Goal: Task Accomplishment & Management: Manage account settings

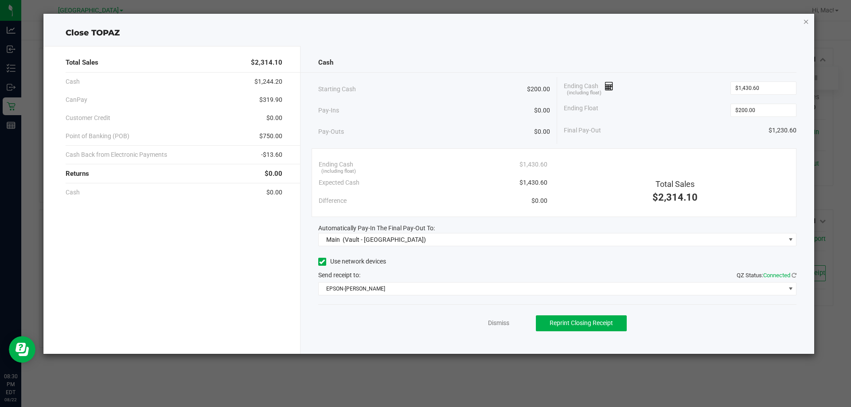
click at [806, 20] on icon "button" at bounding box center [806, 21] width 6 height 11
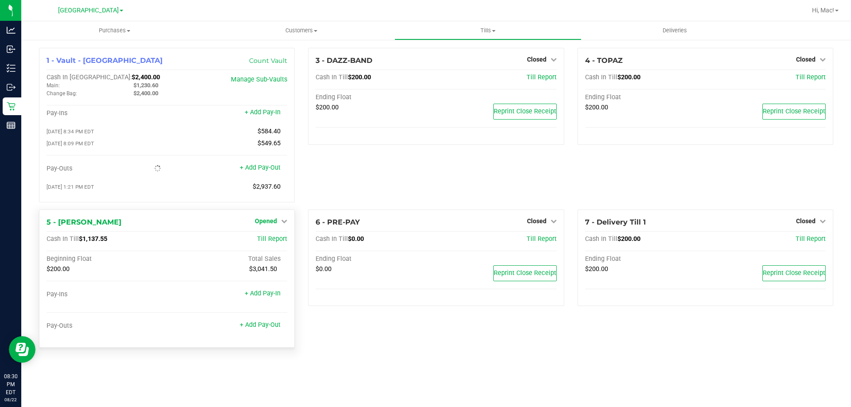
click at [274, 222] on span "Opened" at bounding box center [266, 221] width 22 height 7
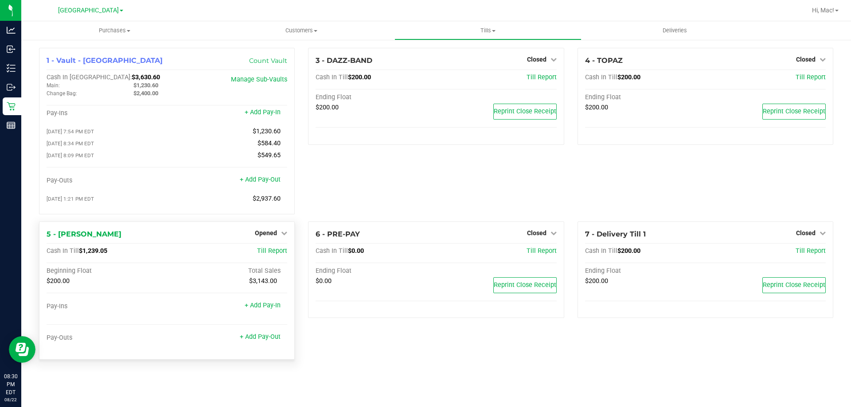
click at [279, 231] on div "Opened" at bounding box center [271, 233] width 32 height 11
click at [262, 235] on span "Opened" at bounding box center [266, 233] width 22 height 7
click at [286, 253] on div "Close Till" at bounding box center [268, 251] width 66 height 11
click at [266, 253] on link "Close Till" at bounding box center [267, 251] width 24 height 7
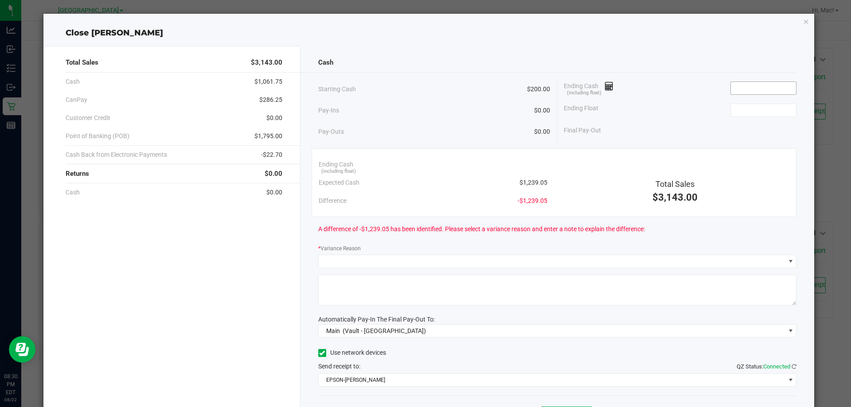
click at [777, 82] on input at bounding box center [763, 88] width 65 height 12
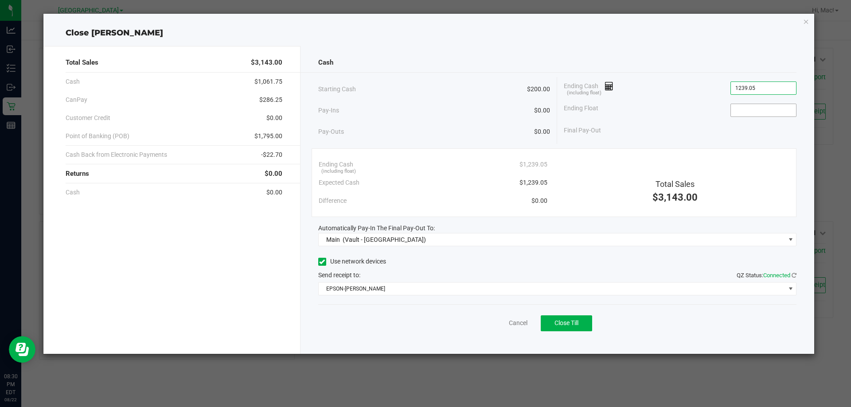
type input "$1,239.05"
click at [770, 115] on input at bounding box center [763, 110] width 65 height 12
type input "$200.00"
click at [730, 125] on div "Final Pay-Out $1,039.05" at bounding box center [680, 130] width 233 height 18
click at [566, 326] on span "Close Till" at bounding box center [567, 323] width 24 height 7
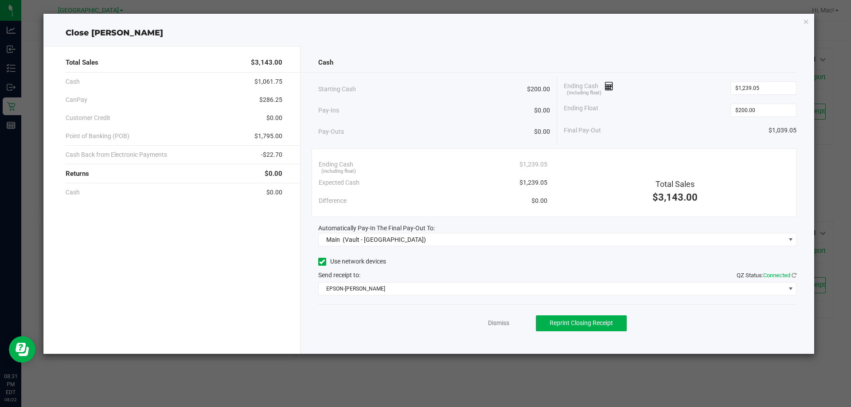
click at [801, 24] on div "Close [PERSON_NAME] Total Sales $3,143.00 Cash $1,061.75 CanPay $286.25 Custome…" at bounding box center [428, 184] width 771 height 341
click at [807, 22] on icon "button" at bounding box center [806, 21] width 6 height 11
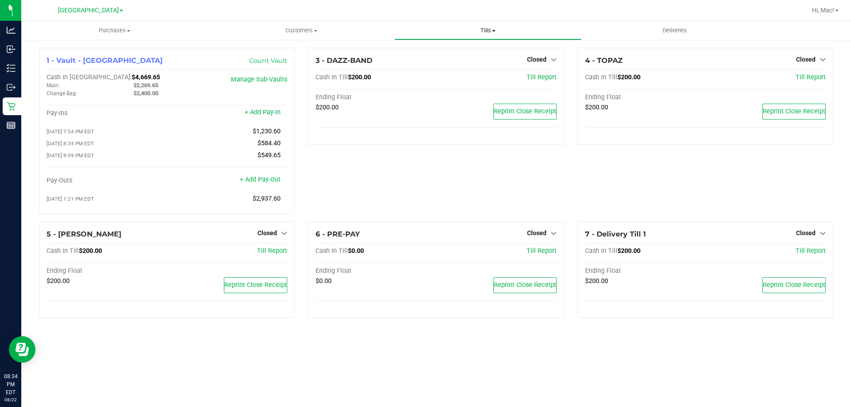
click at [492, 31] on span "Tills" at bounding box center [488, 31] width 186 height 8
click at [472, 64] on span "Reconcile e-payments" at bounding box center [439, 64] width 88 height 8
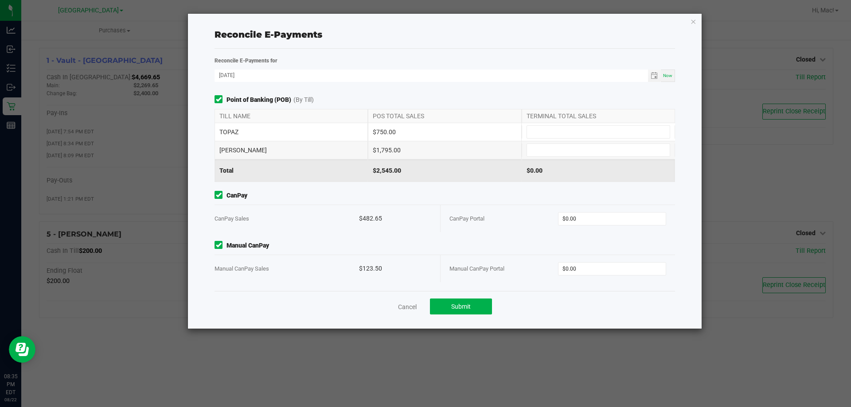
click at [325, 288] on div "Point of Banking (POB) (By Till) TILL NAME POS TOTAL SALES TERMINAL TOTAL SALES…" at bounding box center [445, 193] width 474 height 196
click at [559, 131] on input at bounding box center [598, 132] width 143 height 12
type input "$750.00"
click at [554, 144] on span at bounding box center [599, 150] width 144 height 13
click at [556, 148] on input at bounding box center [598, 150] width 143 height 12
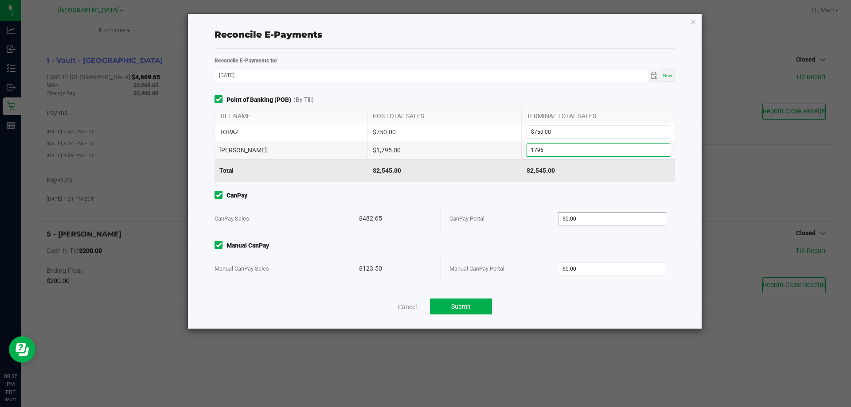
type input "$1,795.00"
click at [589, 223] on input "0" at bounding box center [613, 219] width 108 height 12
type input "$482.65"
click at [592, 266] on input "0" at bounding box center [613, 269] width 108 height 12
type input "$123.50"
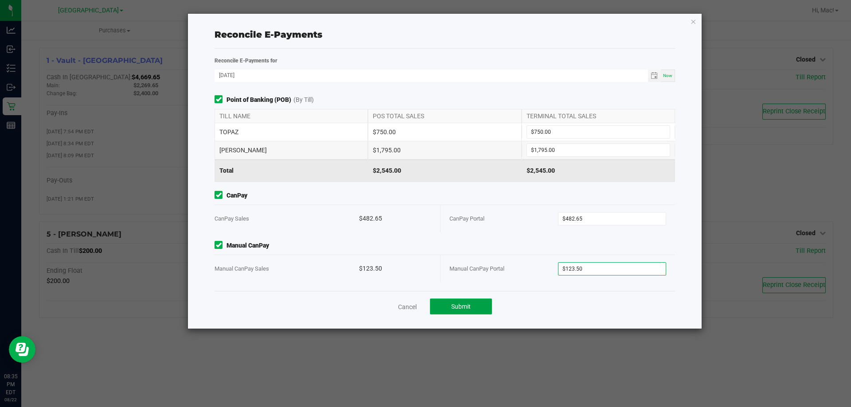
click at [475, 307] on button "Submit" at bounding box center [461, 307] width 62 height 16
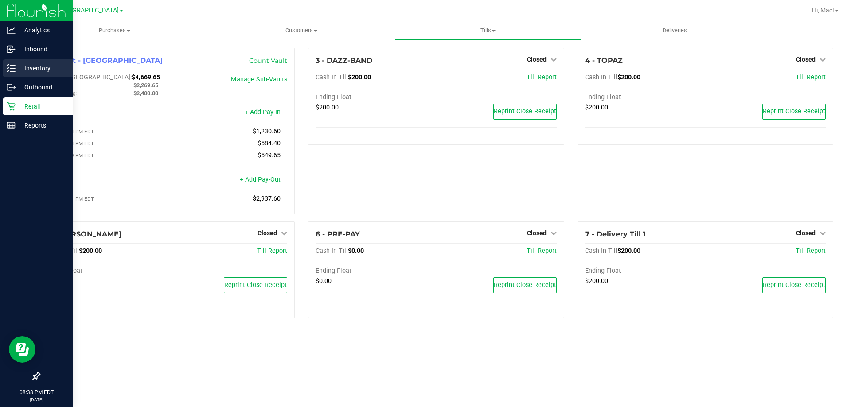
click at [47, 67] on p "Inventory" at bounding box center [42, 68] width 53 height 11
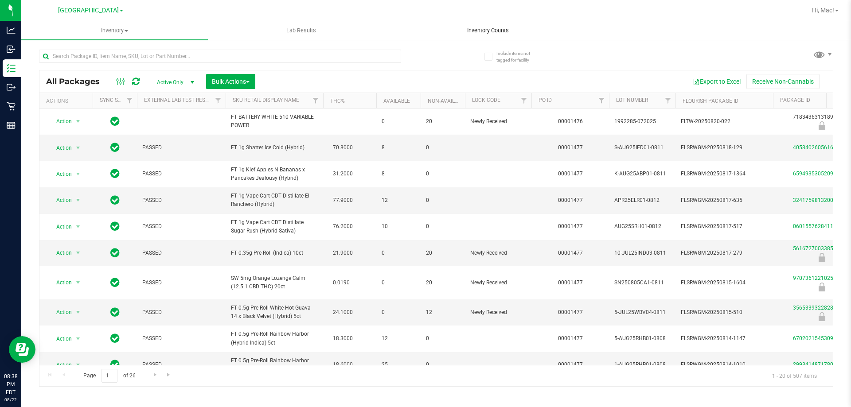
click at [467, 29] on span "Inventory Counts" at bounding box center [488, 31] width 66 height 8
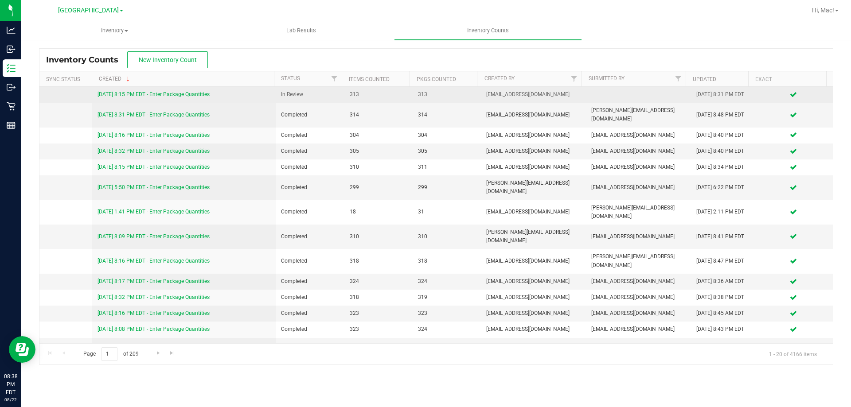
click at [168, 93] on link "[DATE] 8:15 PM EDT - Enter Package Quantities" at bounding box center [154, 94] width 112 height 6
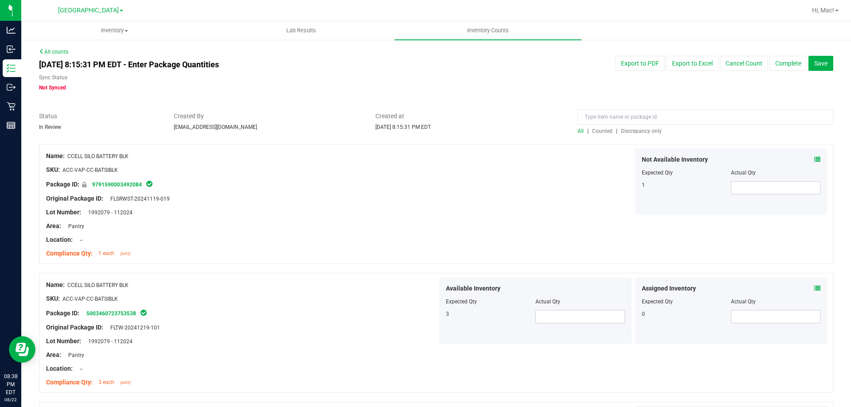
click at [653, 133] on span "Discrepancy only" at bounding box center [641, 131] width 41 height 6
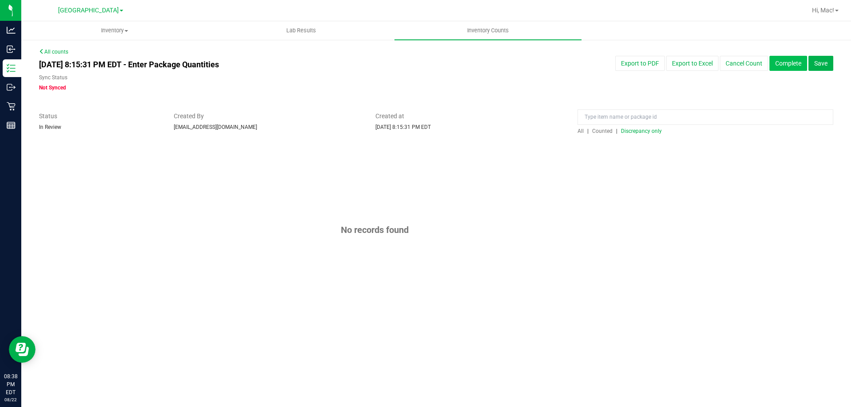
click at [803, 63] on button "Complete" at bounding box center [789, 63] width 38 height 15
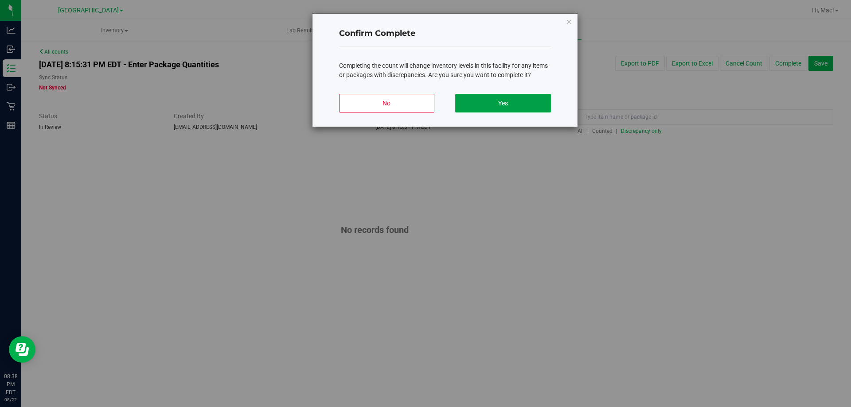
click at [507, 108] on button "Yes" at bounding box center [502, 103] width 95 height 19
